Goal: Task Accomplishment & Management: Use online tool/utility

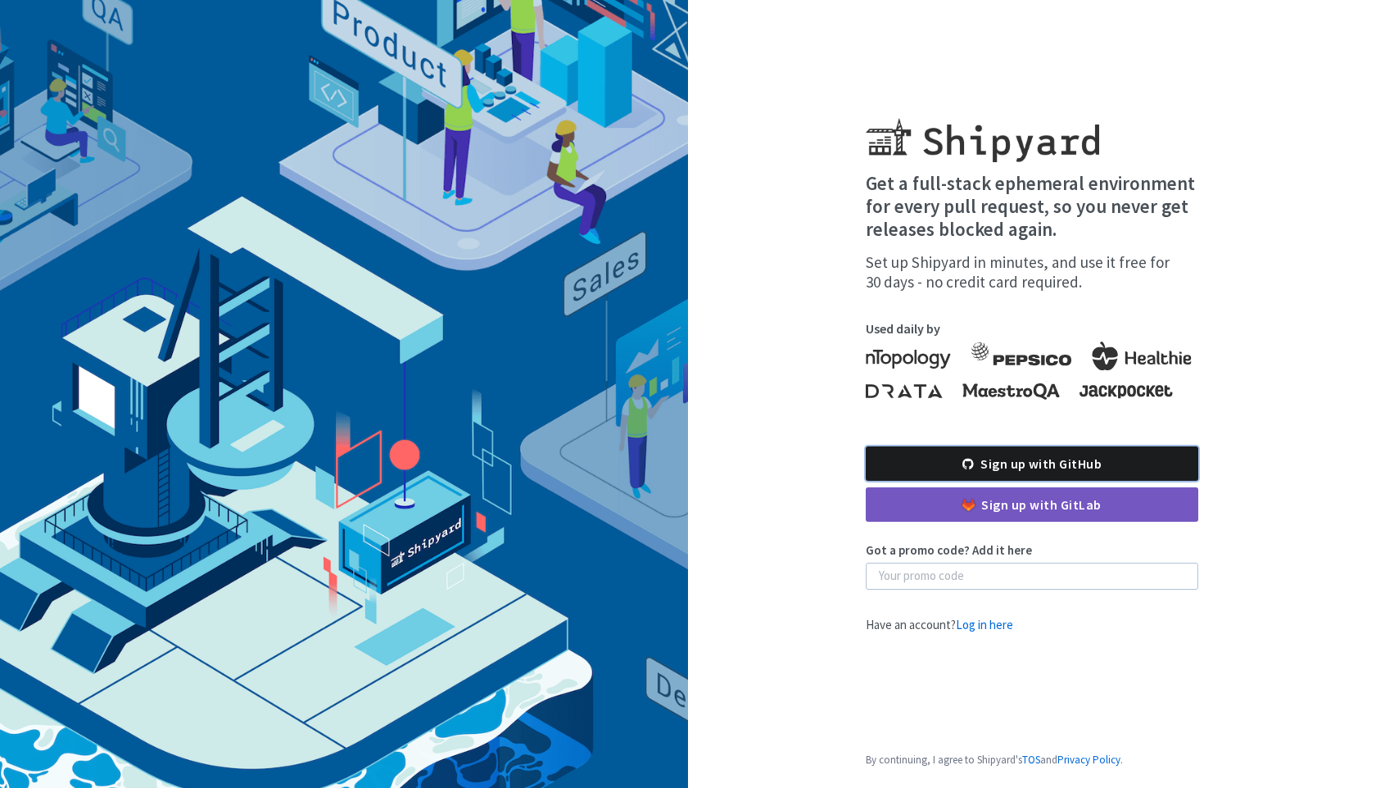
click at [1035, 459] on link "Sign up with GitHub" at bounding box center [1032, 463] width 333 height 34
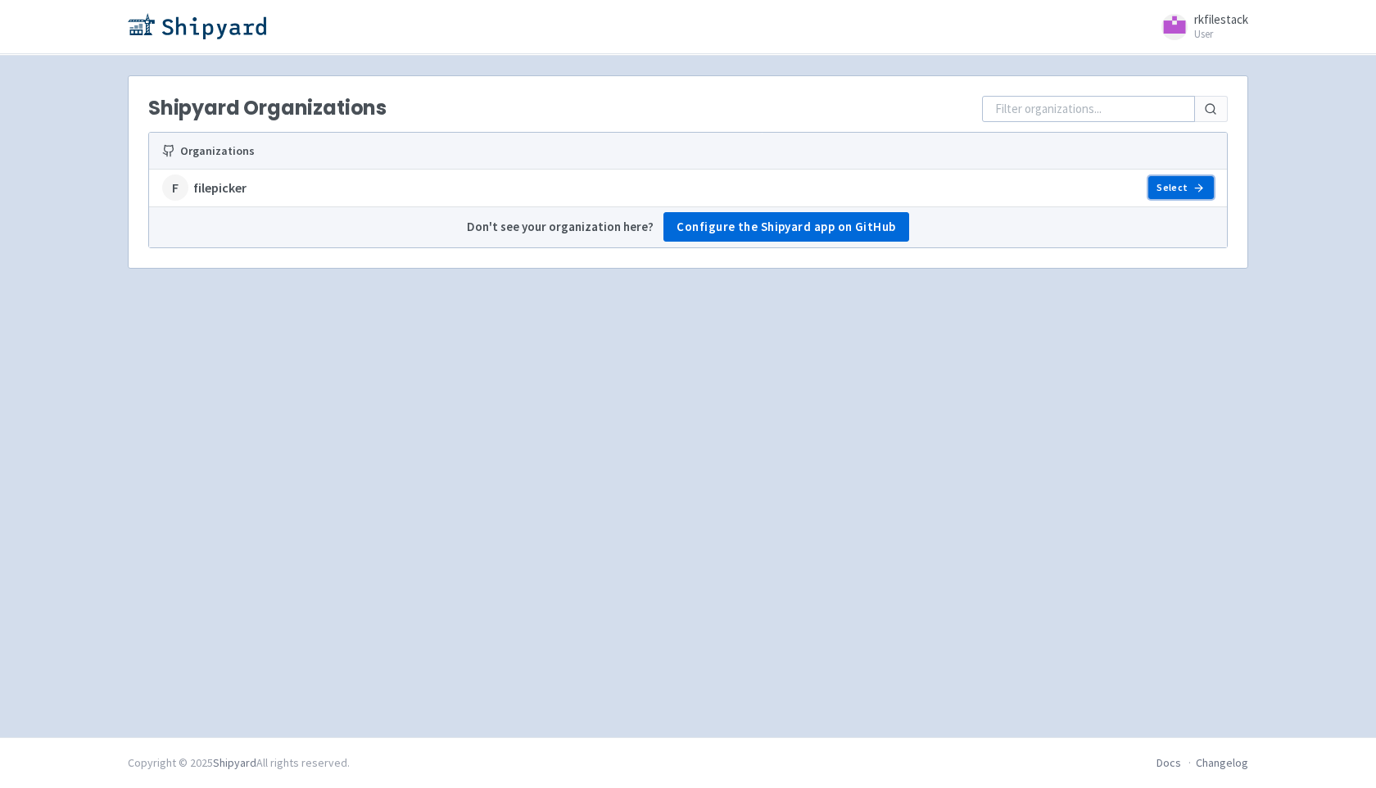
click at [1176, 189] on link "Select" at bounding box center [1181, 187] width 66 height 23
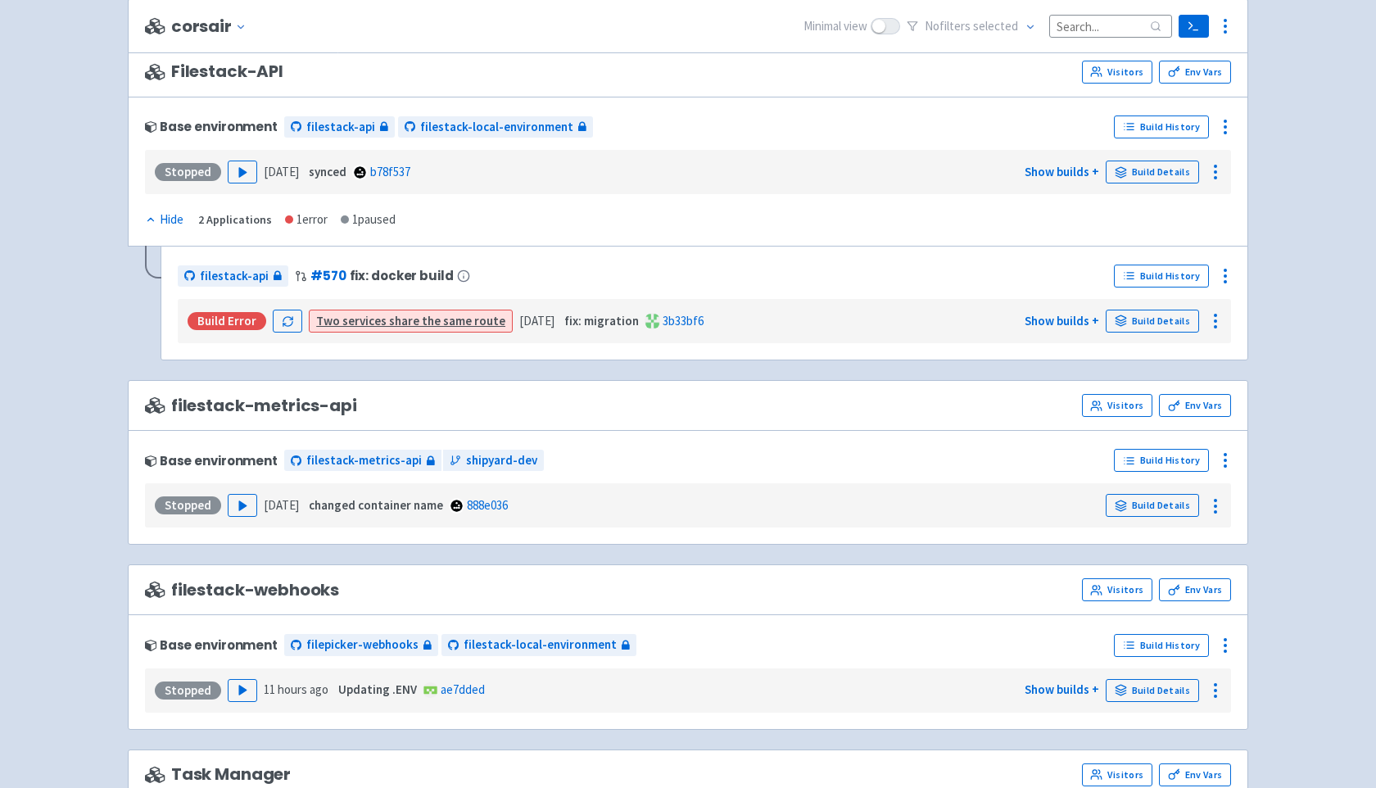
scroll to position [382, 0]
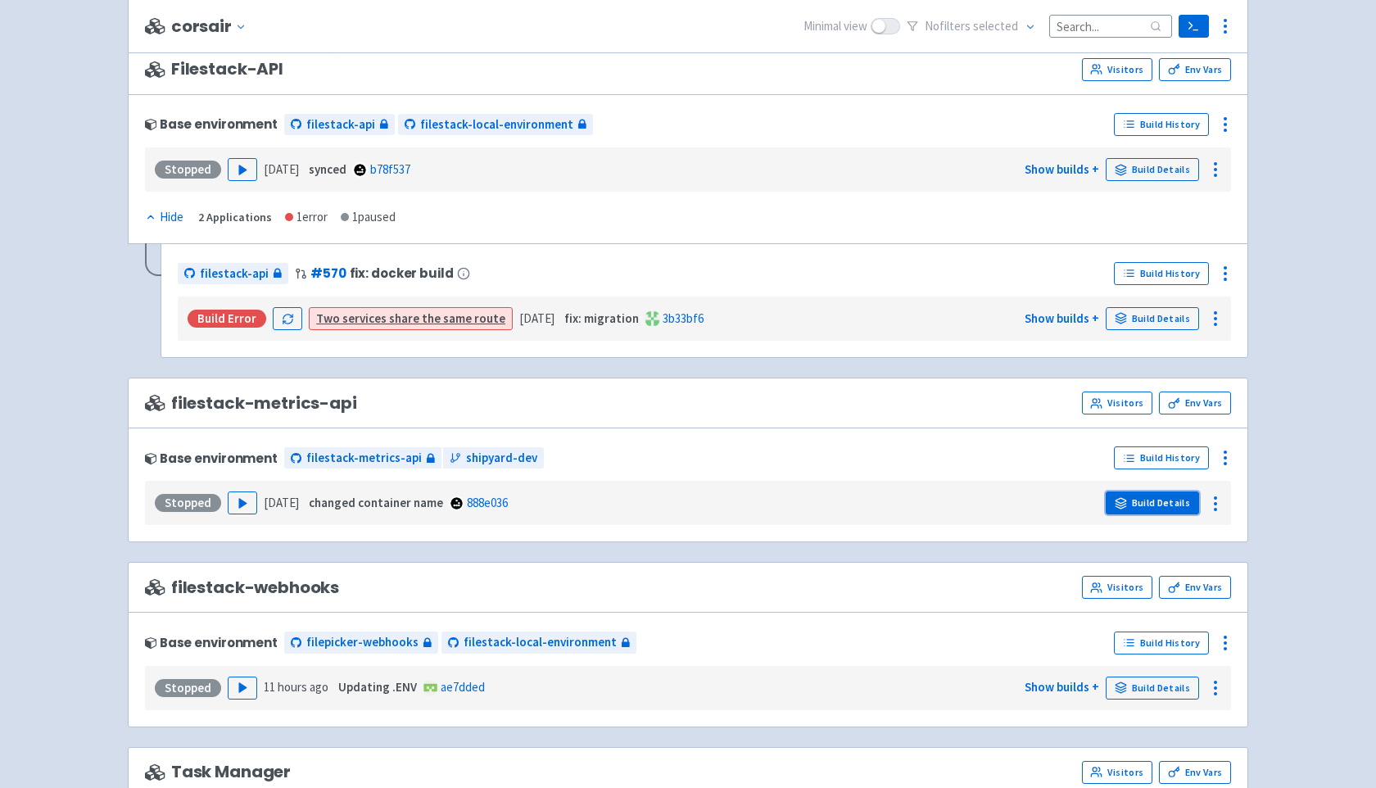
click at [1155, 497] on link "Build Details" at bounding box center [1152, 502] width 93 height 23
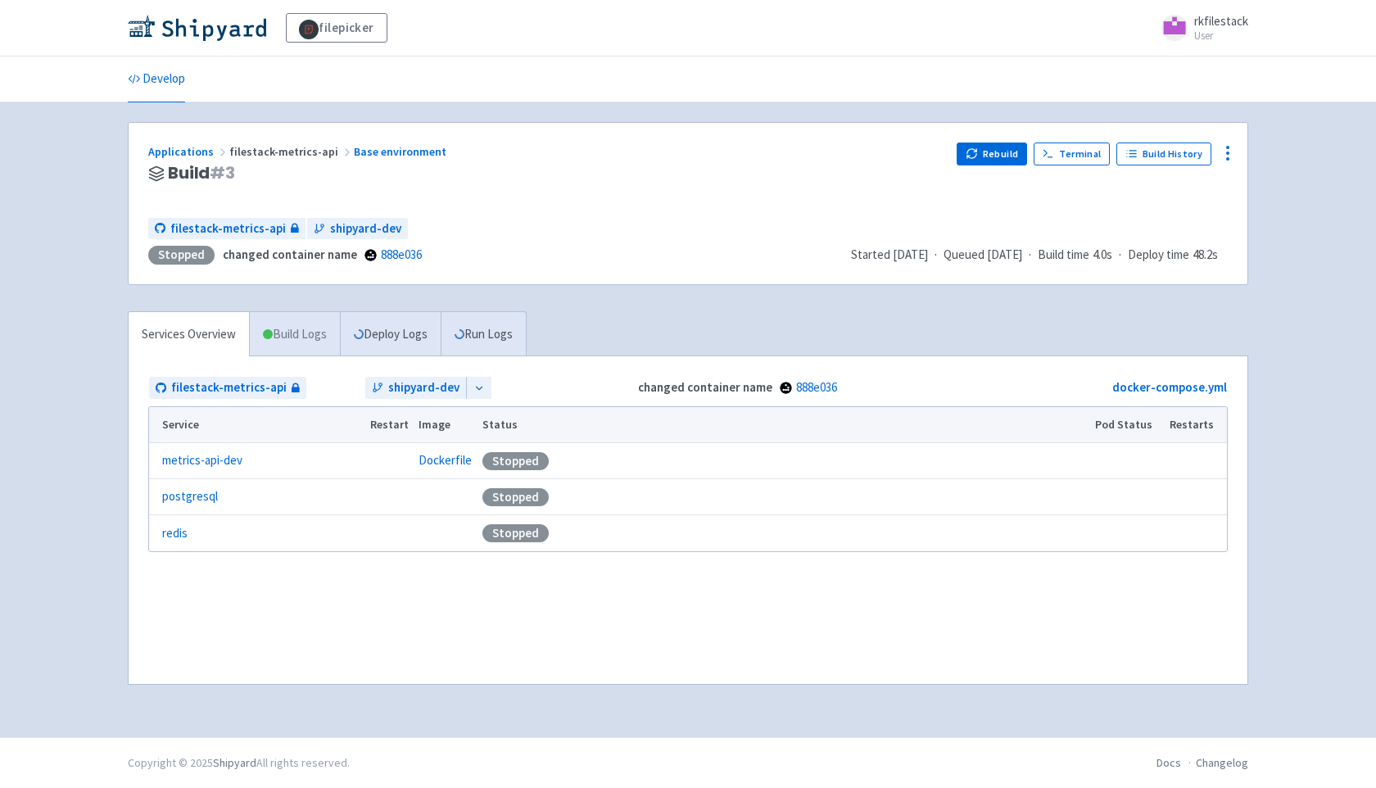
click at [319, 335] on link "Build Logs" at bounding box center [295, 334] width 90 height 45
